Goal: Information Seeking & Learning: Learn about a topic

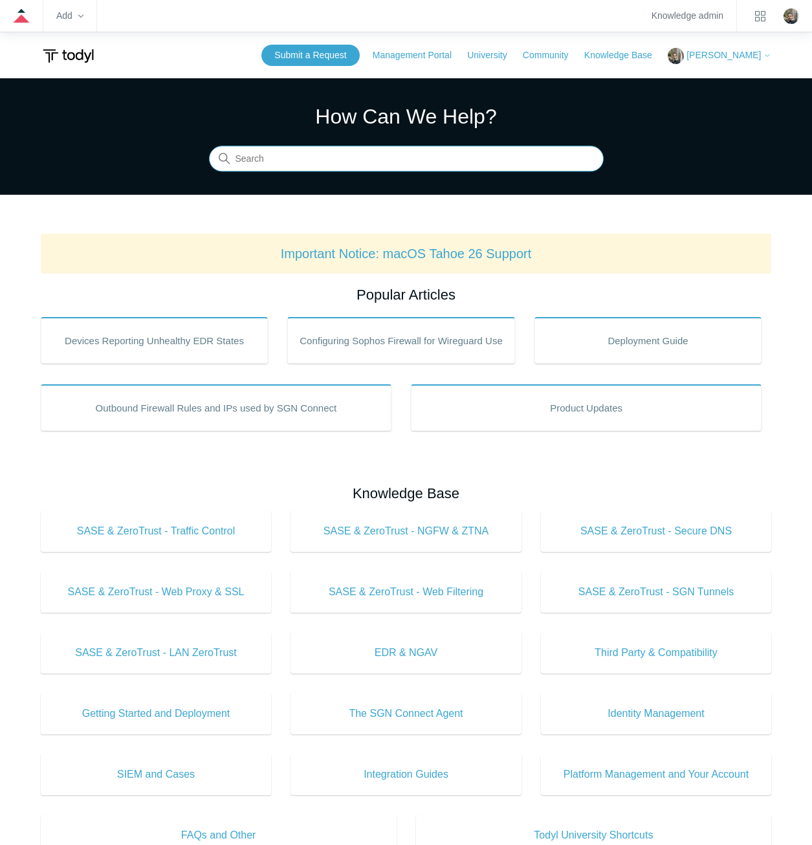
click at [440, 166] on input "Search" at bounding box center [406, 159] width 395 height 26
type input "branding"
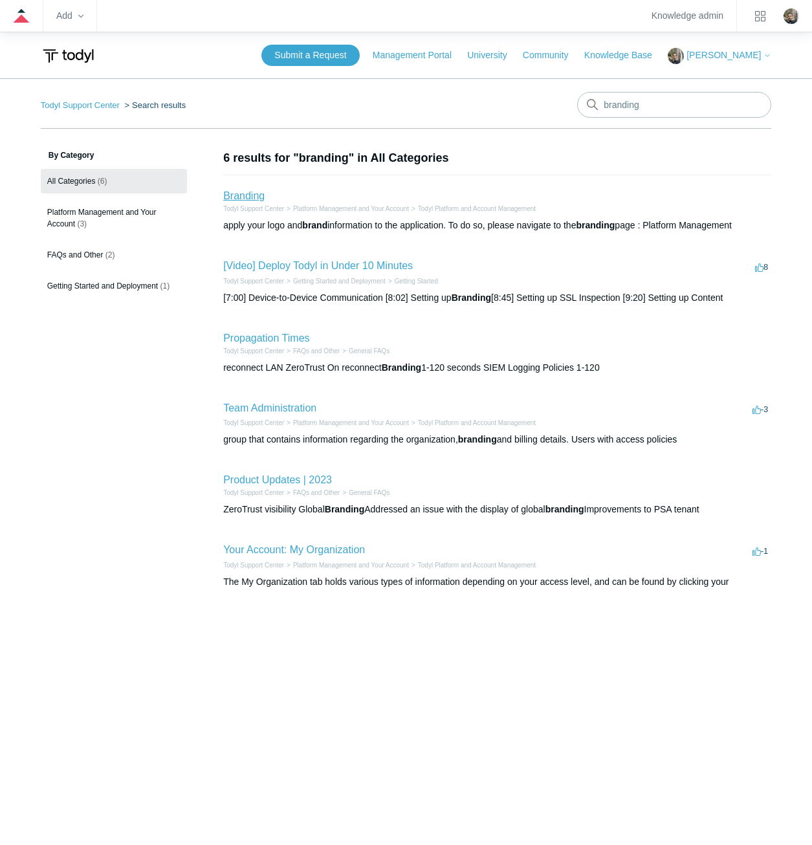
click at [239, 199] on link "Branding" at bounding box center [243, 195] width 41 height 11
